Goal: Transaction & Acquisition: Purchase product/service

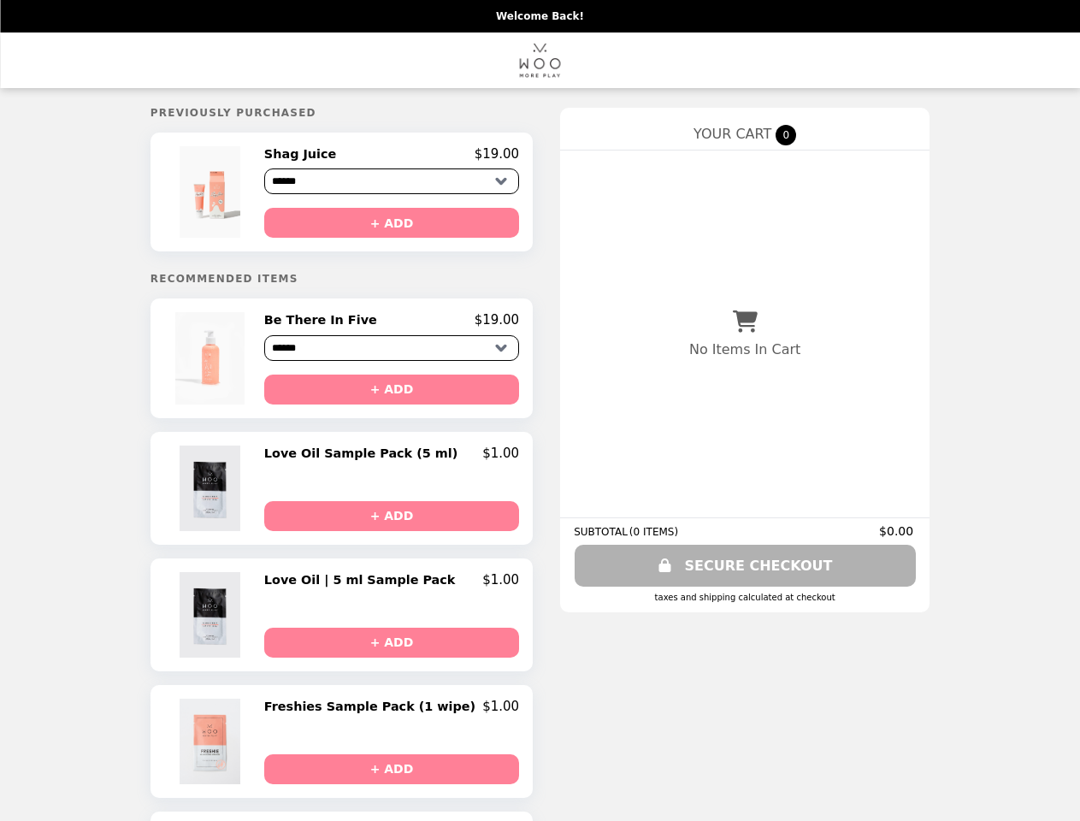
click at [240, 194] on img at bounding box center [213, 191] width 66 height 91
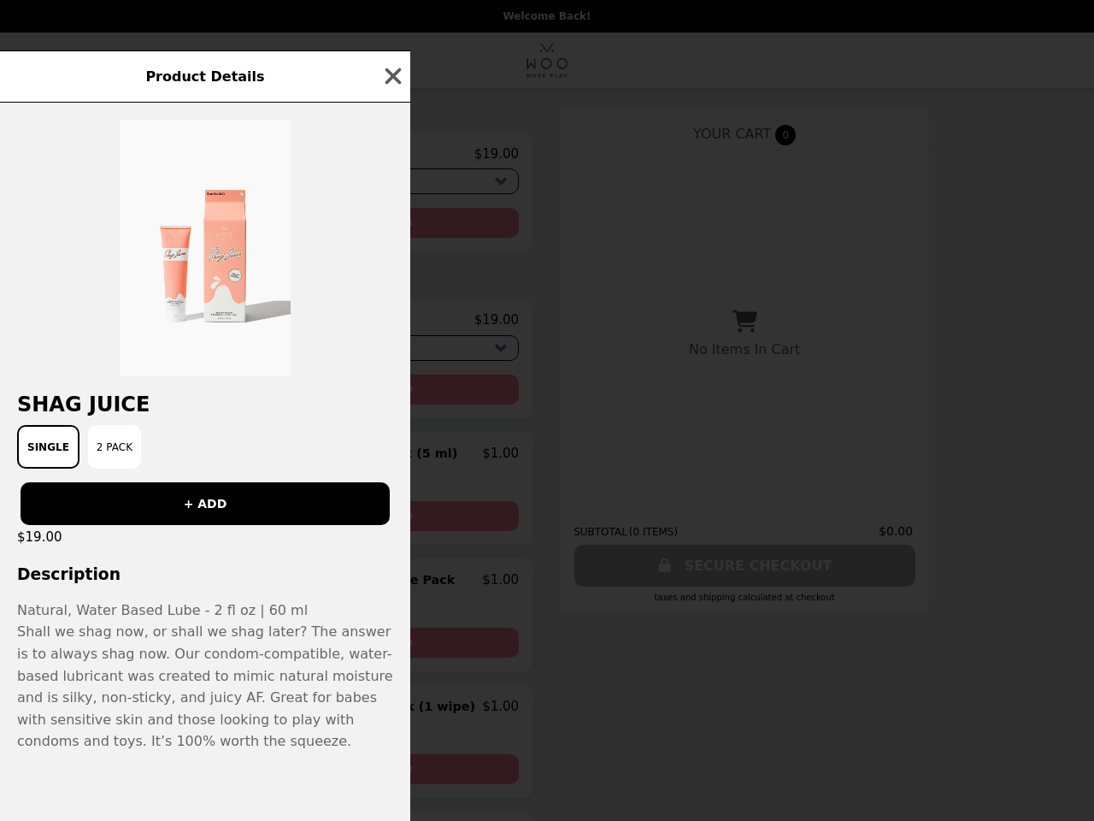
click at [392, 156] on div "Product Details Shag Juice Single 2 Pack + ADD $19.00 Description Natural, Wate…" at bounding box center [547, 410] width 1094 height 821
click at [392, 226] on div at bounding box center [205, 240] width 410 height 274
click at [240, 363] on img at bounding box center [205, 248] width 171 height 256
click at [392, 326] on div at bounding box center [205, 240] width 410 height 274
click at [392, 395] on div "Product Details Shag Juice Single 2 Pack + ADD $19.00 Description Natural, Wate…" at bounding box center [547, 410] width 1094 height 821
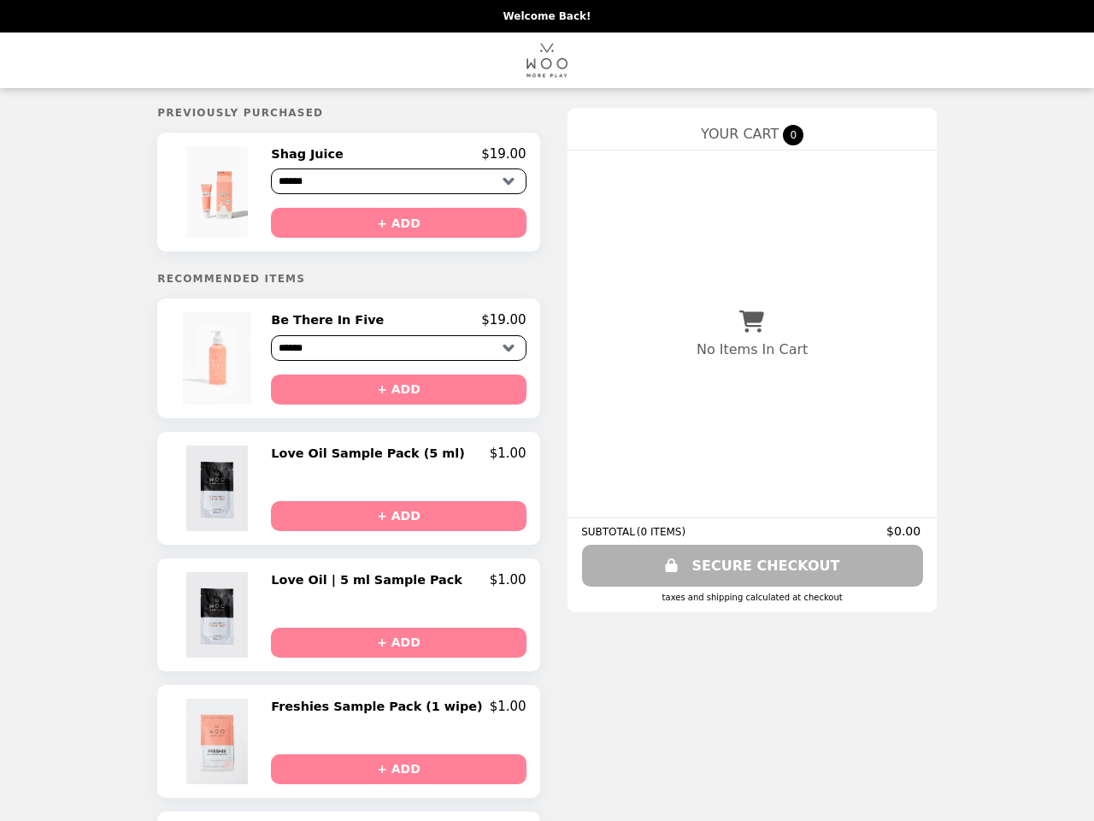
click at [240, 494] on img at bounding box center [218, 487] width 65 height 85
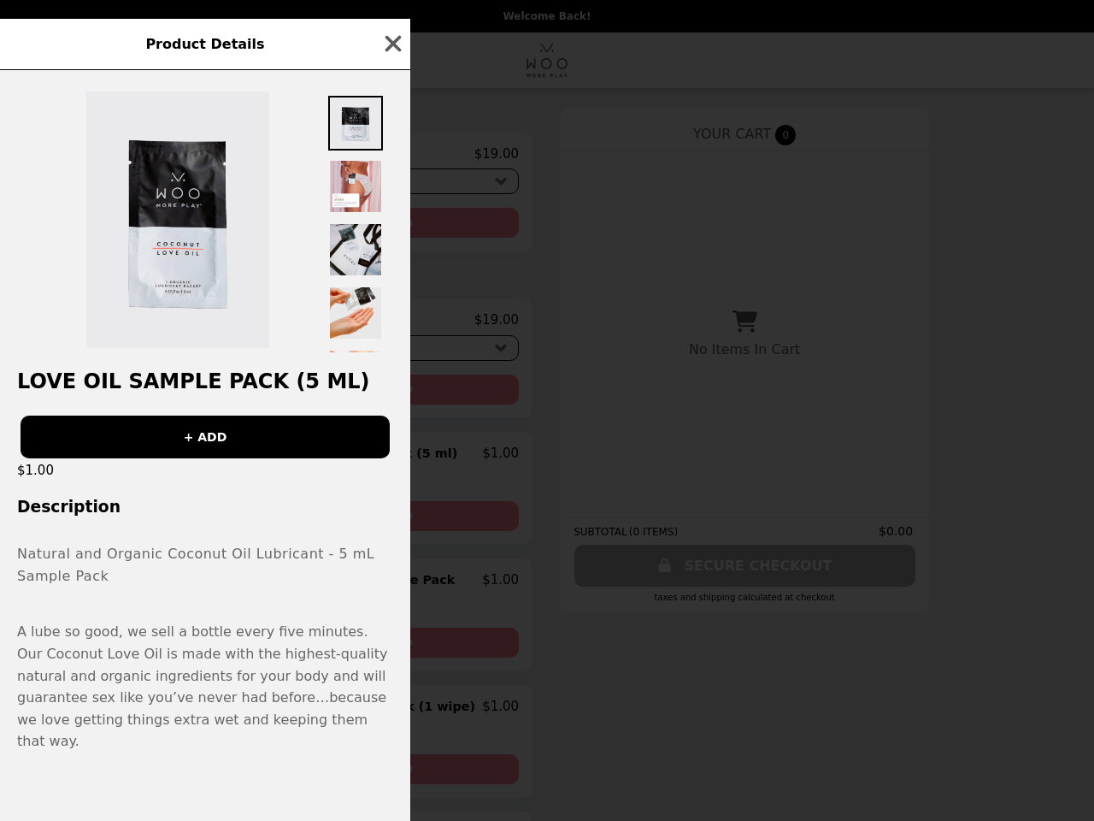
click at [392, 460] on div "Product Details Love Oil Sample Pack (5 ml) + ADD $1.00 Description Natural and…" at bounding box center [547, 410] width 1094 height 821
click at [392, 516] on h3 "Description" at bounding box center [205, 507] width 410 height 18
click at [240, 621] on p "Natural and Organic Coconut Oil Lubricant - 5 mL Sample Pack A lube so good, we…" at bounding box center [205, 642] width 410 height 221
